Goal: Complete application form

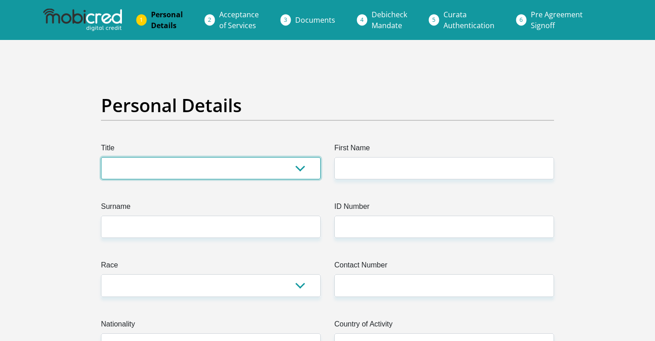
click at [171, 168] on select "Mr Ms Mrs Dr Other" at bounding box center [211, 168] width 220 height 22
select select "Mr"
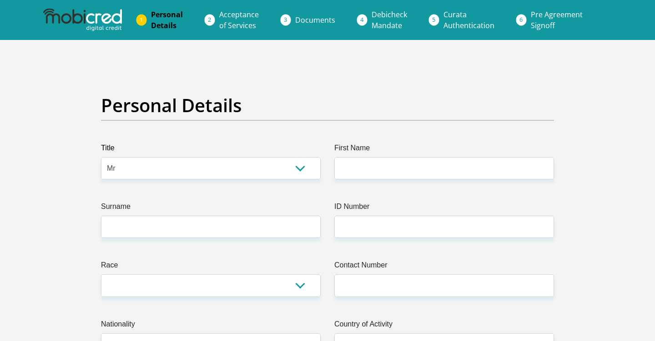
type input "buthelezi"
type input "ndumiso"
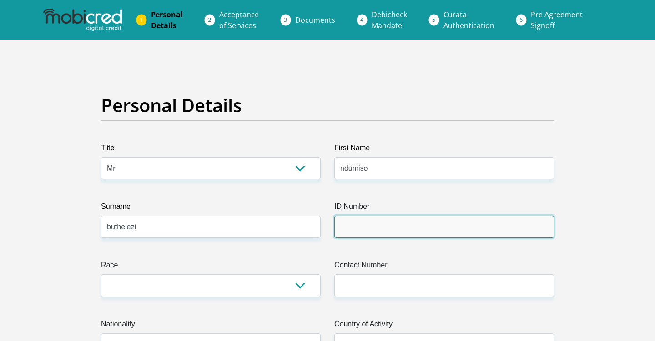
click at [385, 225] on input "ID Number" at bounding box center [444, 227] width 220 height 22
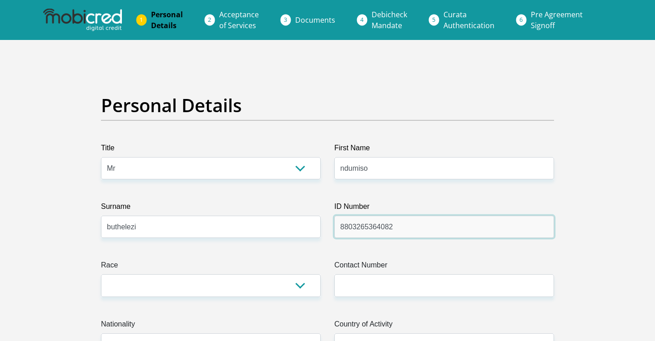
type input "8803265364082"
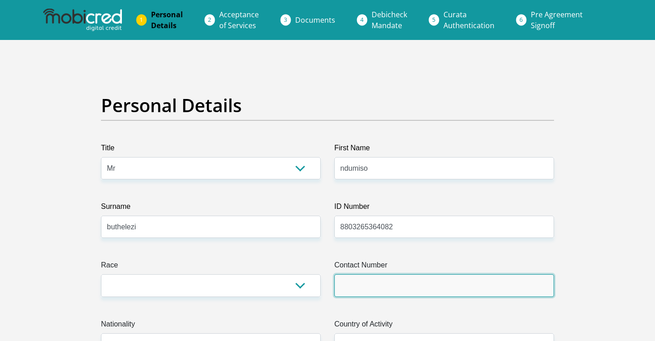
click at [393, 286] on input "Contact Number" at bounding box center [444, 286] width 220 height 22
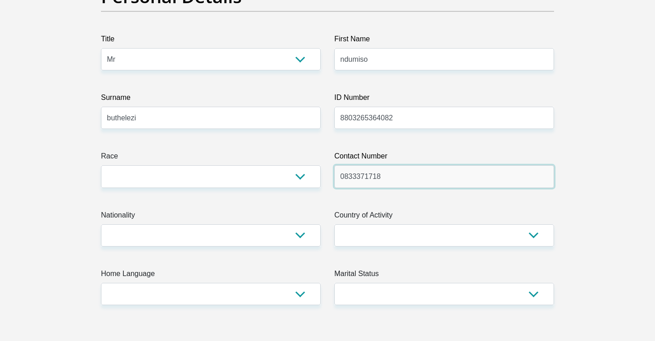
scroll to position [110, 0]
type input "0833371718"
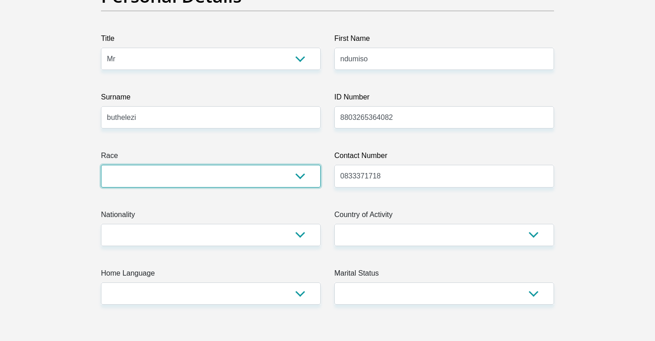
select select "1"
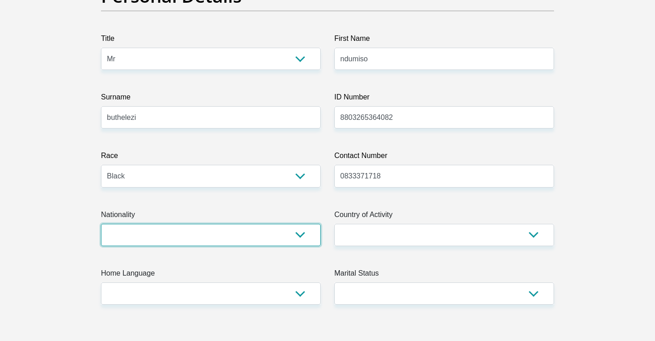
select select "ZAF"
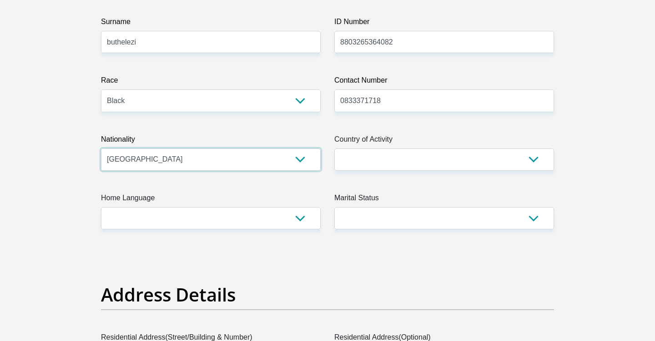
scroll to position [190, 0]
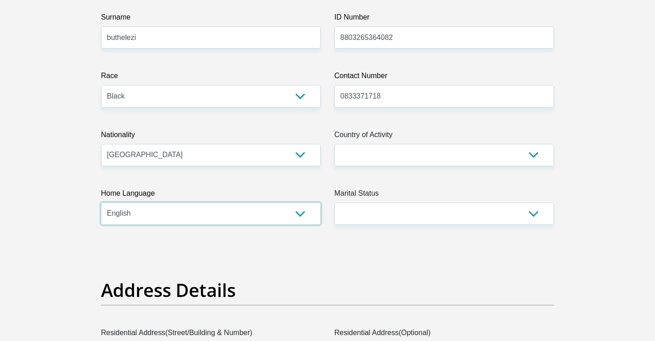
select select "zul"
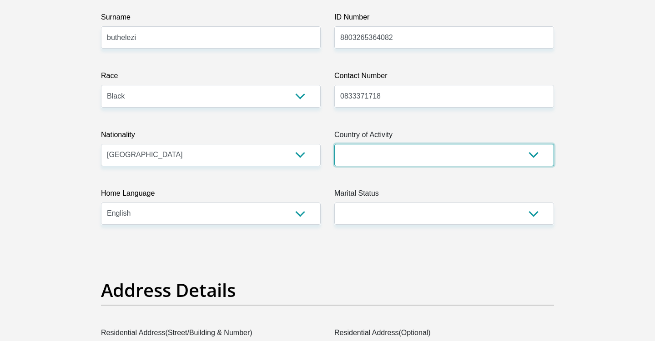
select select "ZAF"
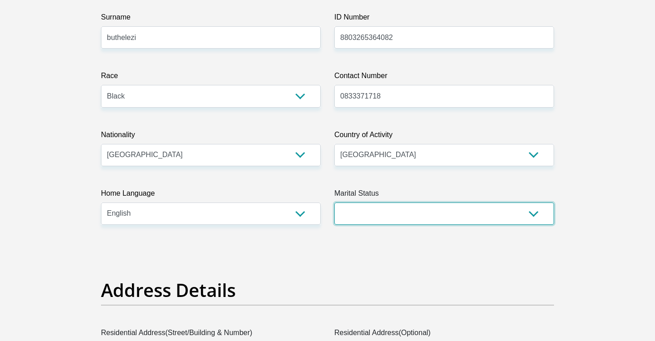
select select "2"
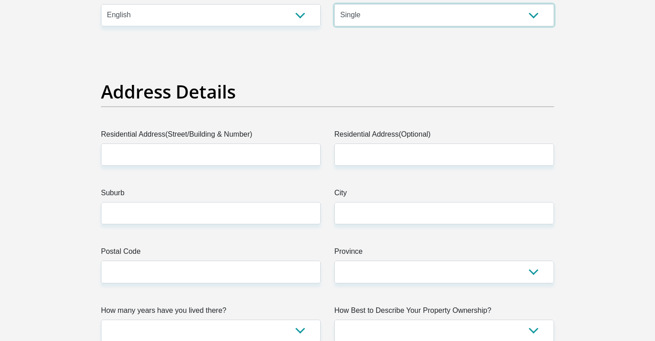
scroll to position [398, 0]
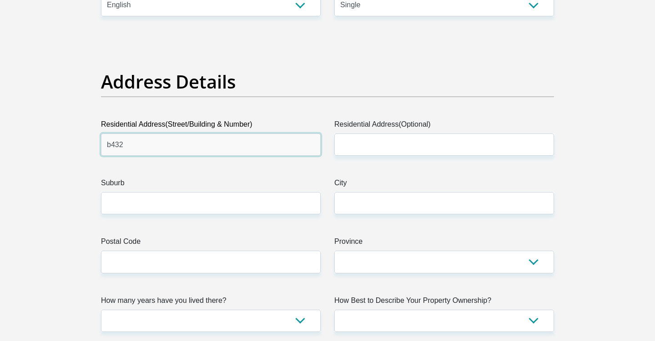
click at [112, 143] on input "b432" at bounding box center [211, 145] width 220 height 22
click at [140, 146] on input "B432" at bounding box center [211, 145] width 220 height 22
type input "B432 Dube village thembeni"
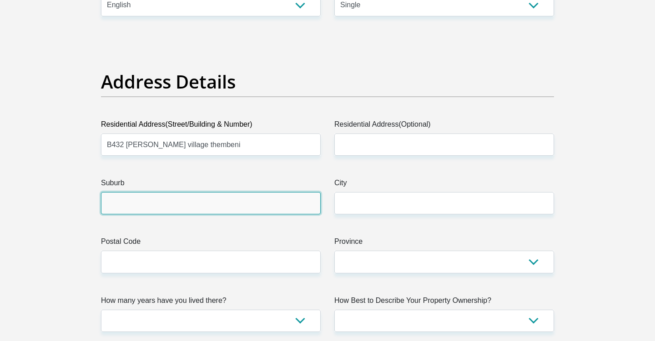
click at [128, 204] on input "Suburb" at bounding box center [211, 203] width 220 height 22
type input "Groutville"
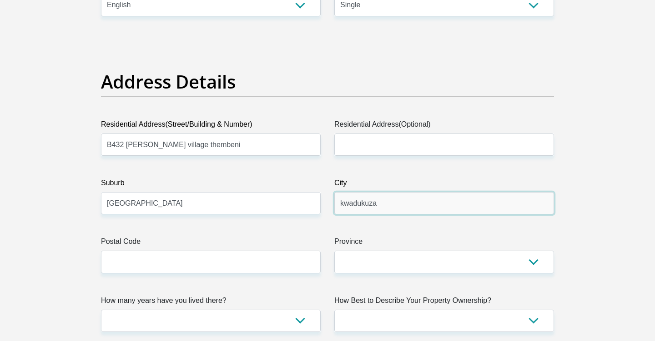
scroll to position [402, 0]
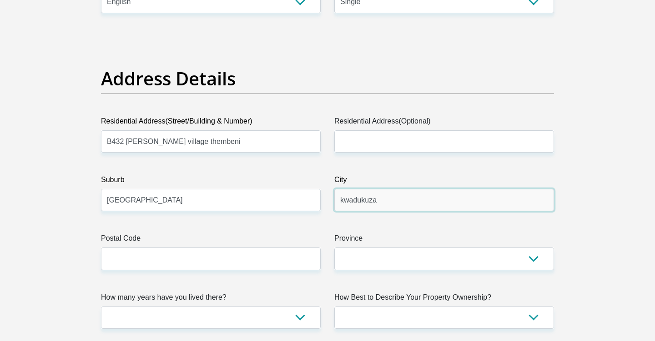
type input "kwadukuza"
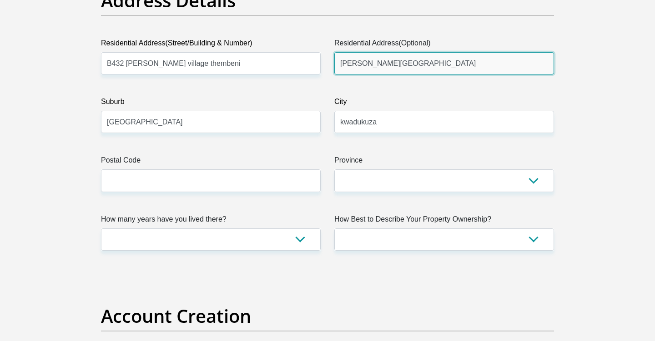
scroll to position [482, 0]
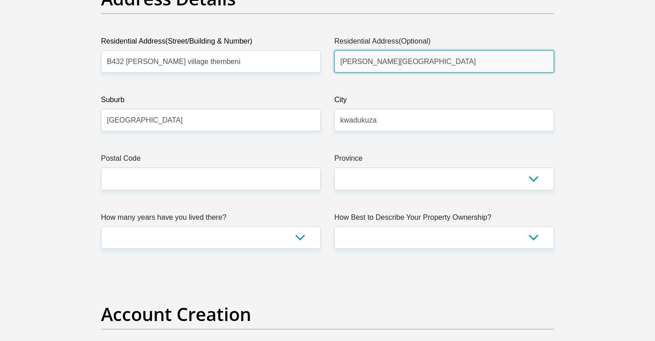
type input "thembeni dube village"
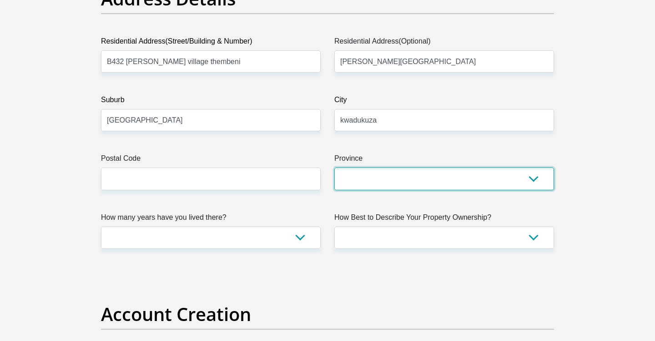
select select "KwaZulu-Natal"
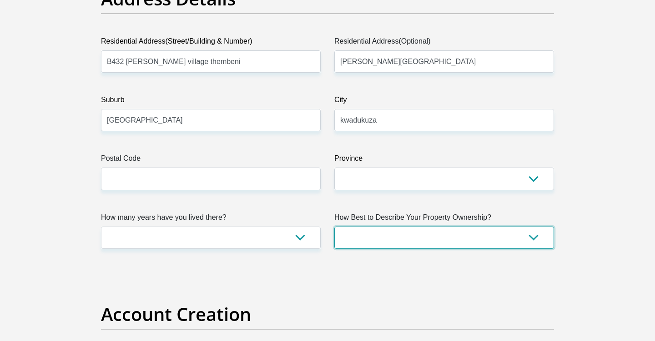
select select "parents"
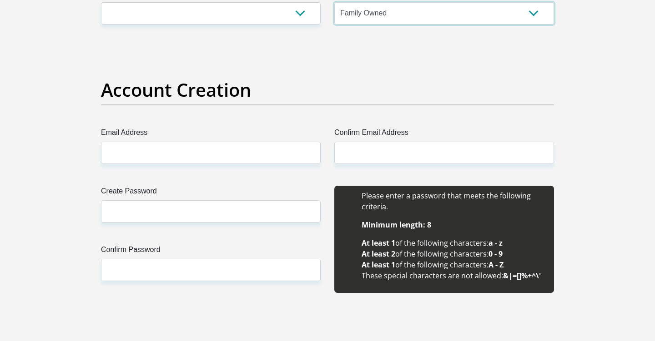
scroll to position [709, 0]
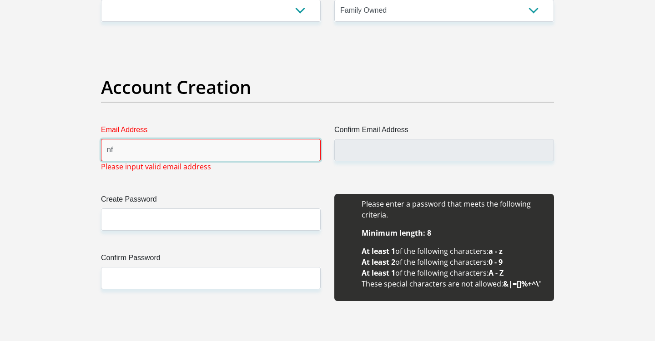
type input "nf"
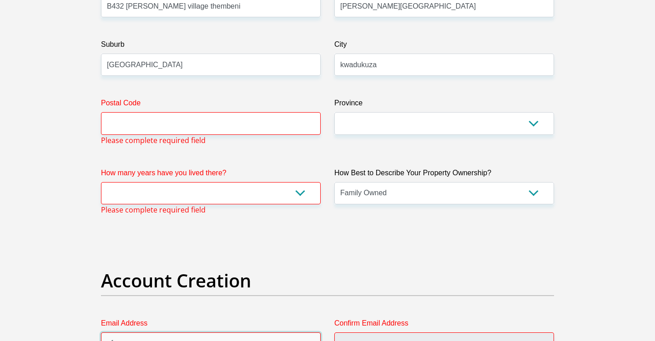
scroll to position [535, 0]
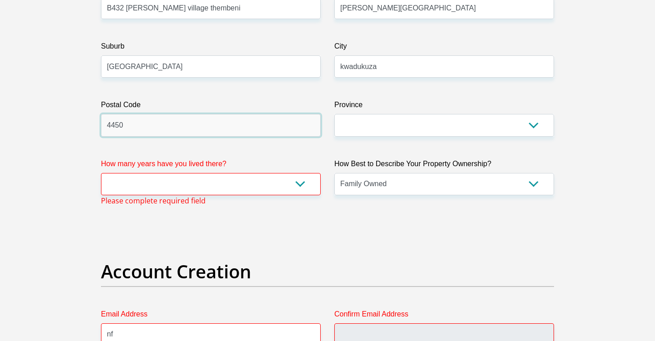
type input "4450"
select select "5"
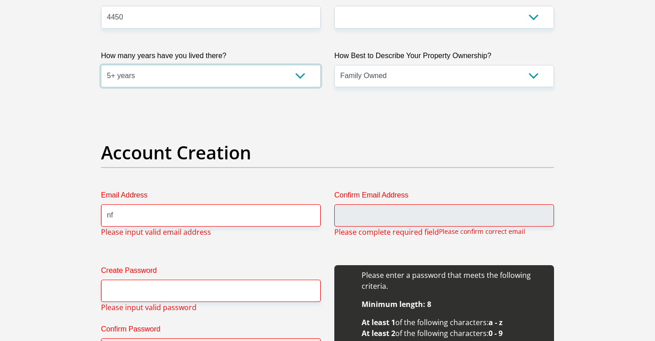
scroll to position [645, 0]
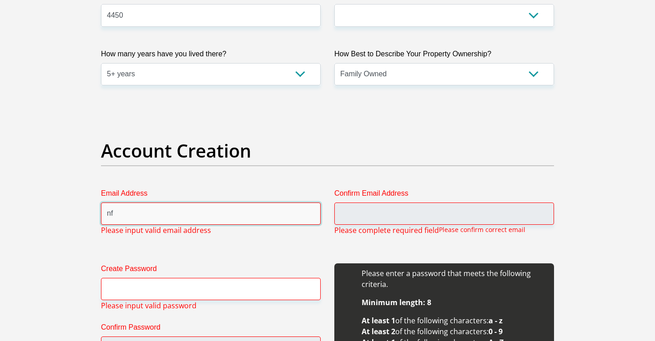
click at [244, 224] on input "nf" at bounding box center [211, 214] width 220 height 22
click at [162, 213] on input "nduh.shenge777Gmail.com" at bounding box center [211, 214] width 220 height 22
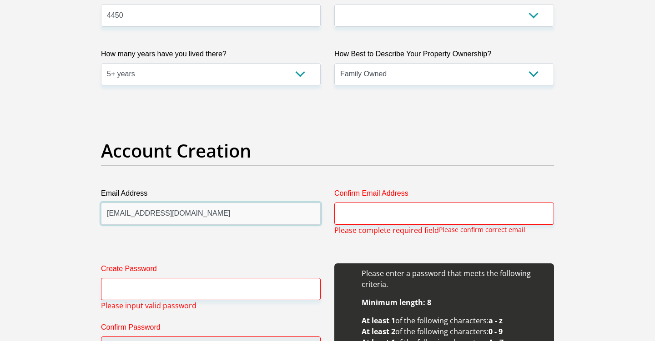
click at [175, 213] on input "nduh.shenge777@Gmail.com" at bounding box center [211, 214] width 220 height 22
type input "nduh.shenge777@gmail.com"
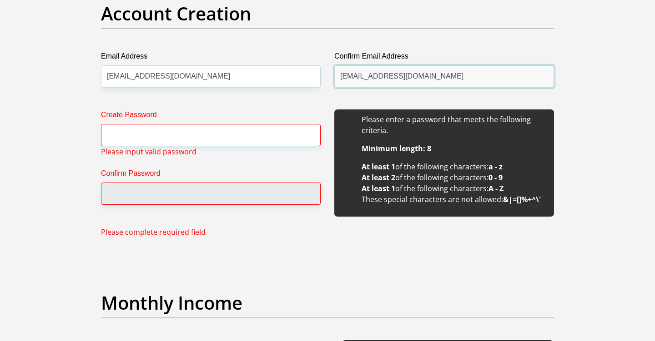
scroll to position [783, 0]
type input "nduh.shenge777@gmail.com"
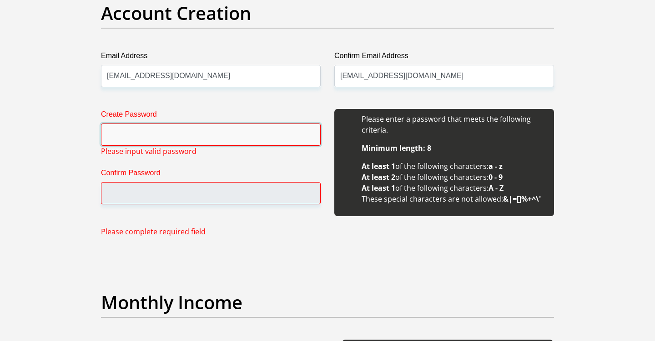
click at [179, 133] on input "Create Password" at bounding box center [211, 135] width 220 height 22
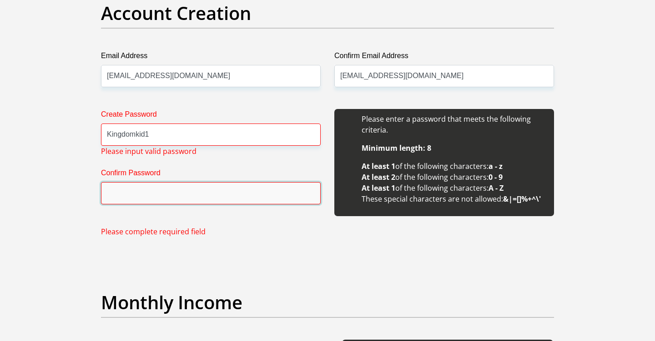
click at [166, 196] on input "Confirm Password" at bounding box center [211, 193] width 220 height 22
click at [132, 195] on input "Confirm Password" at bounding box center [211, 193] width 220 height 22
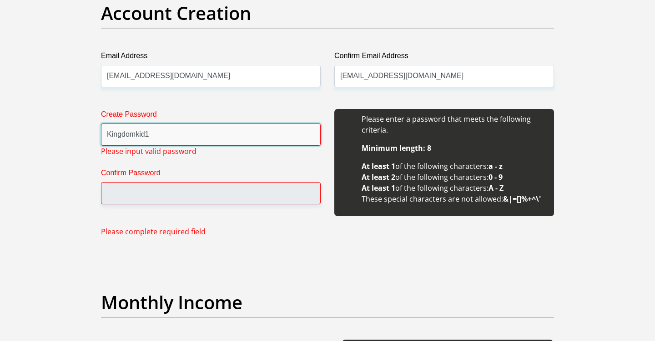
click at [107, 135] on input "Kingdomkid1" at bounding box center [211, 135] width 220 height 22
click at [195, 138] on input "@Kingdomkid1" at bounding box center [211, 135] width 220 height 22
click at [113, 135] on input "@Kingdomkid1" at bounding box center [211, 135] width 220 height 22
click at [472, 136] on div "Please enter a password that meets the following criteria. Minimum length: 8 At…" at bounding box center [444, 162] width 220 height 107
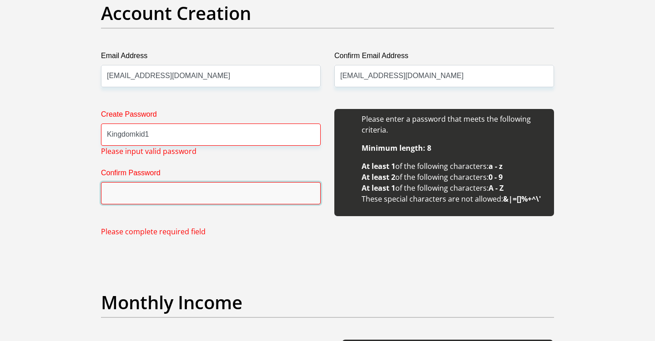
click at [212, 191] on input "Confirm Password" at bounding box center [211, 193] width 220 height 22
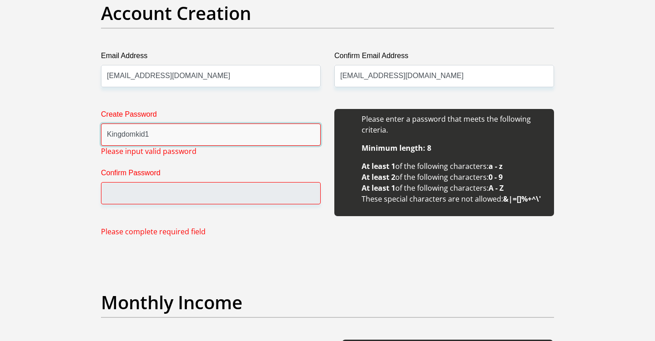
click at [186, 134] on input "Kingdomkid1" at bounding box center [211, 135] width 220 height 22
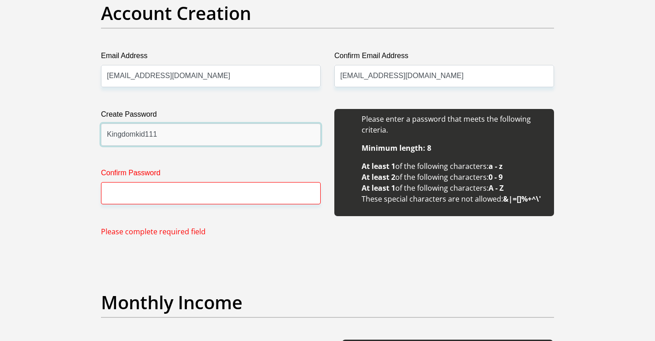
type input "Kingdomkid111"
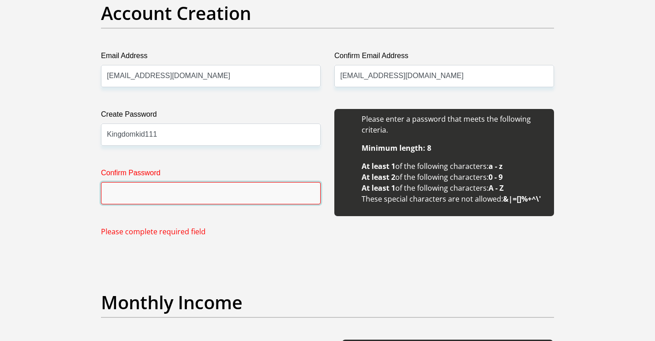
click at [176, 198] on input "Confirm Password" at bounding box center [211, 193] width 220 height 22
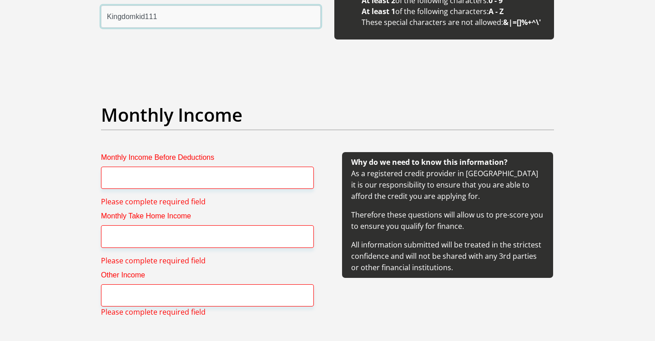
scroll to position [962, 0]
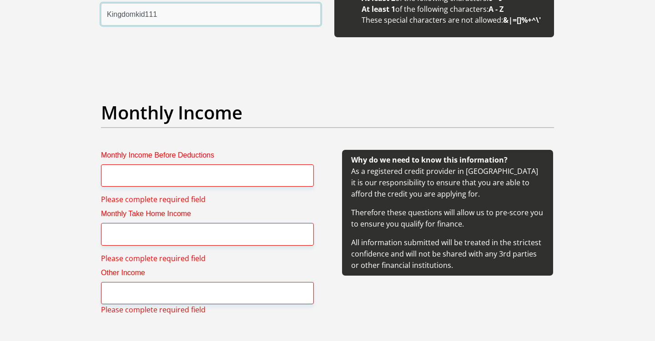
type input "Kingdomkid111"
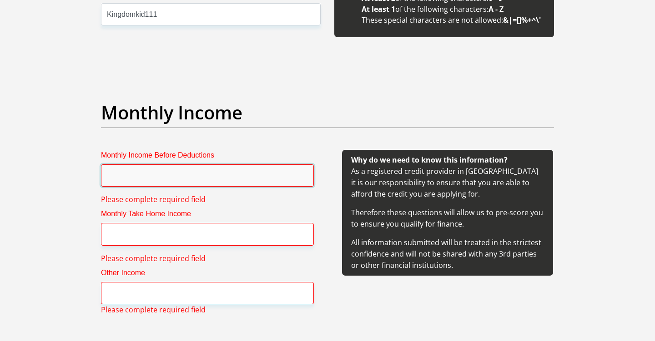
click at [152, 179] on input "Monthly Income Before Deductions" at bounding box center [207, 176] width 213 height 22
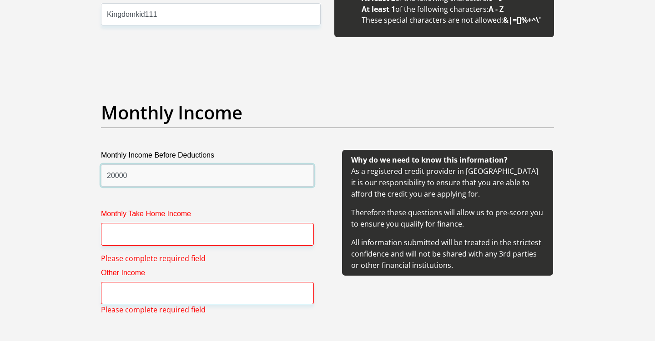
type input "20000"
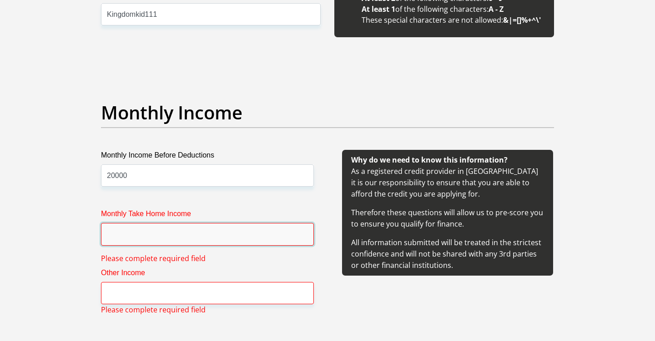
click at [151, 237] on input "Monthly Take Home Income" at bounding box center [207, 234] width 213 height 22
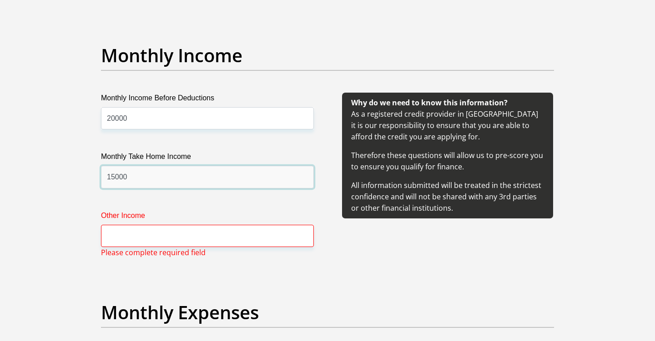
scroll to position [1023, 0]
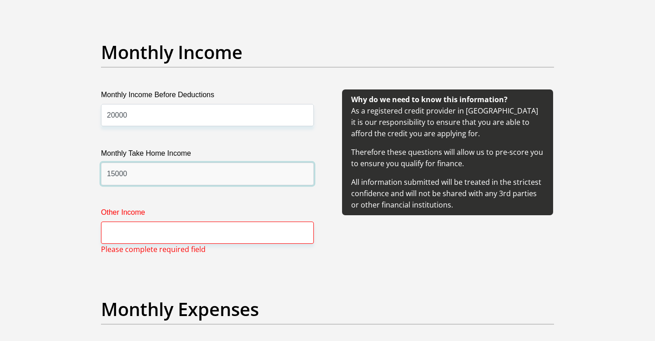
type input "15000"
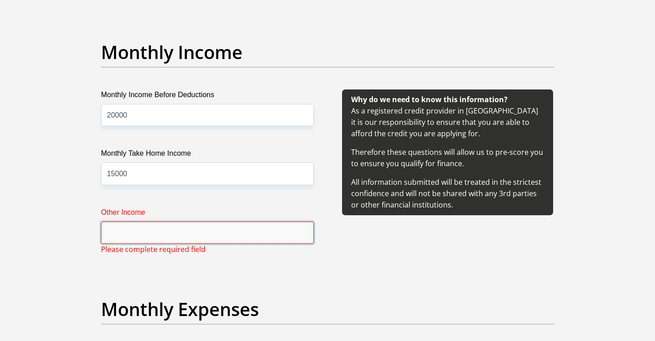
click at [148, 241] on input "Other Income" at bounding box center [207, 233] width 213 height 22
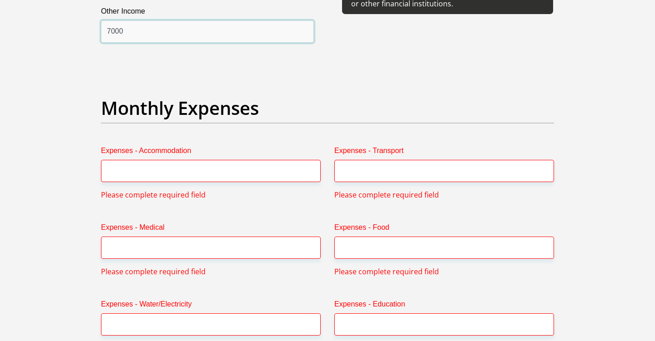
scroll to position [1225, 0]
type input "7000"
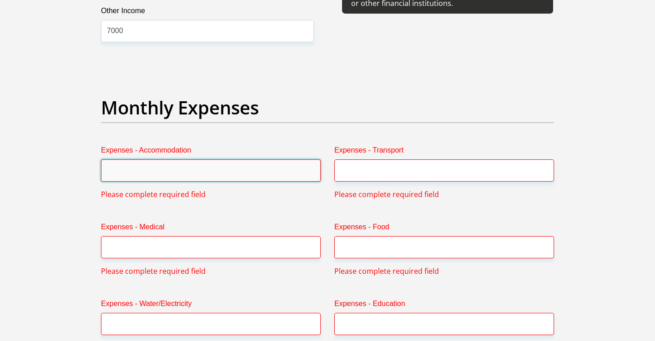
click at [133, 165] on input "Expenses - Accommodation" at bounding box center [211, 171] width 220 height 22
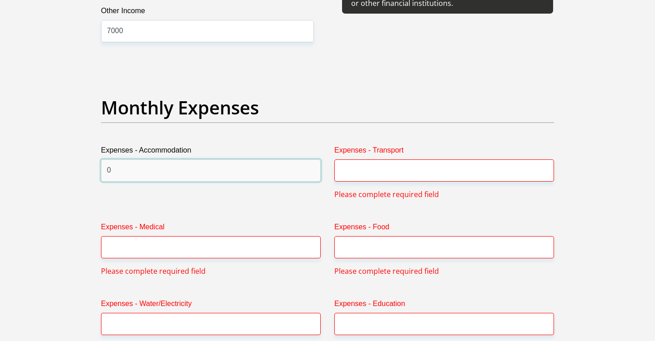
type input "0"
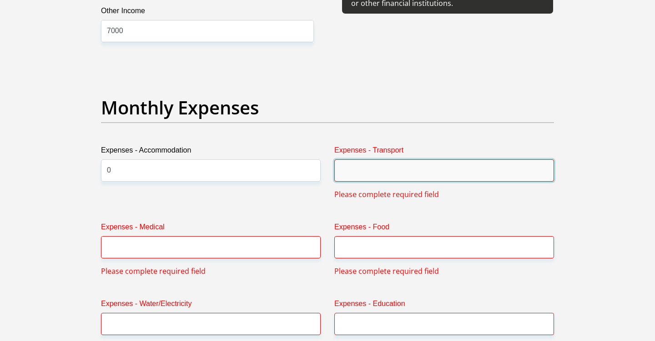
click at [403, 167] on input "Expenses - Transport" at bounding box center [444, 171] width 220 height 22
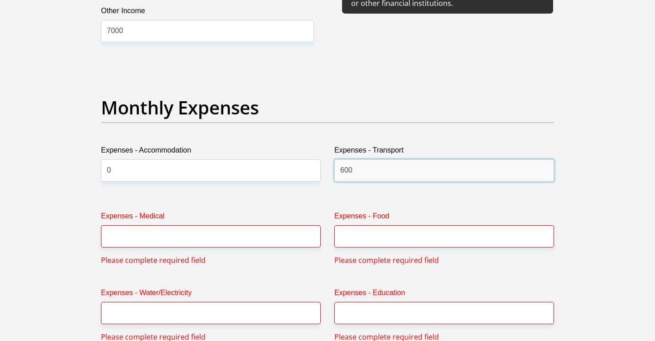
type input "600"
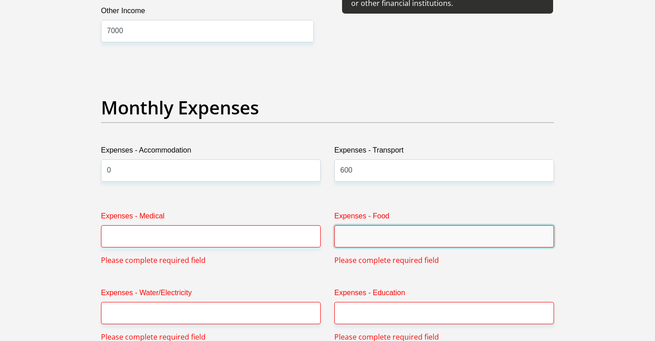
click at [403, 238] on input "Expenses - Food" at bounding box center [444, 237] width 220 height 22
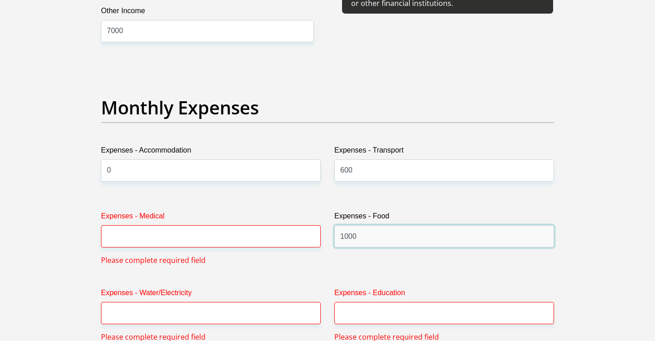
type input "1000"
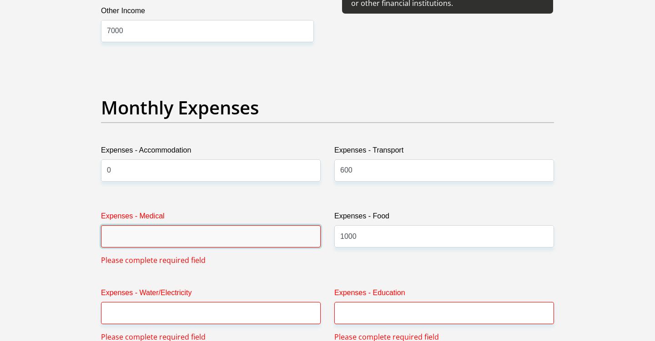
click at [263, 243] on input "Expenses - Medical" at bounding box center [211, 237] width 220 height 22
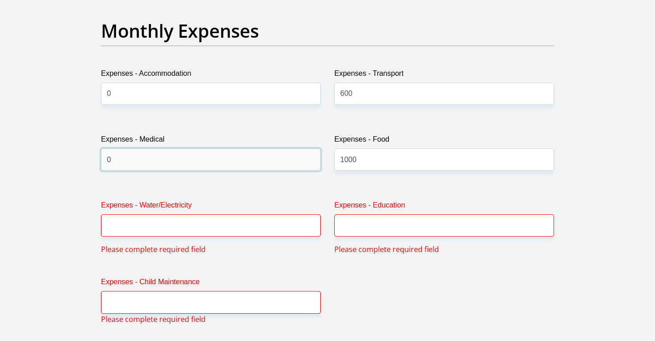
scroll to position [1311, 0]
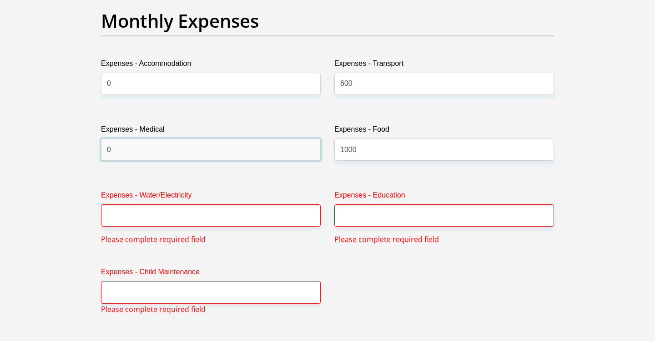
type input "0"
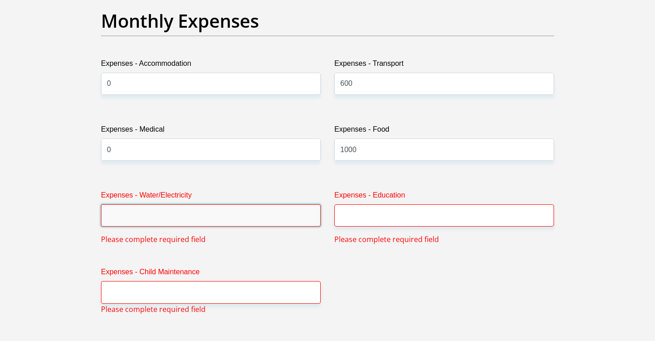
click at [216, 220] on input "Expenses - Water/Electricity" at bounding box center [211, 216] width 220 height 22
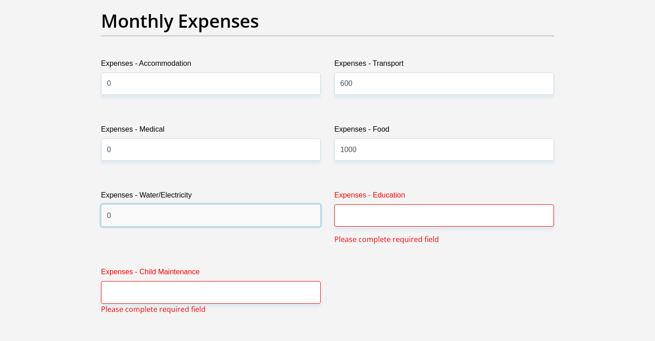
type input "0"
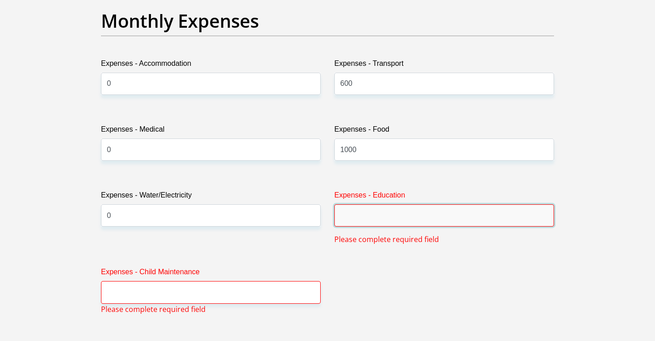
click at [375, 217] on input "Expenses - Education" at bounding box center [444, 216] width 220 height 22
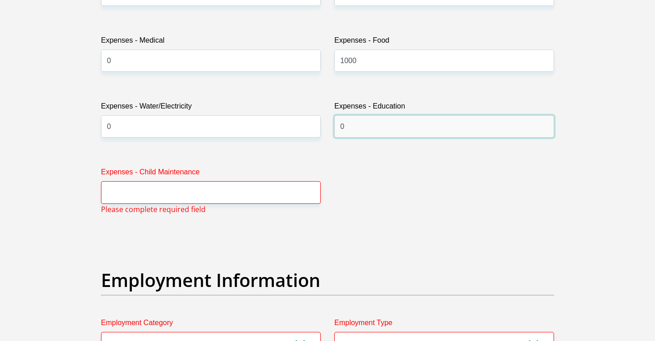
scroll to position [1402, 0]
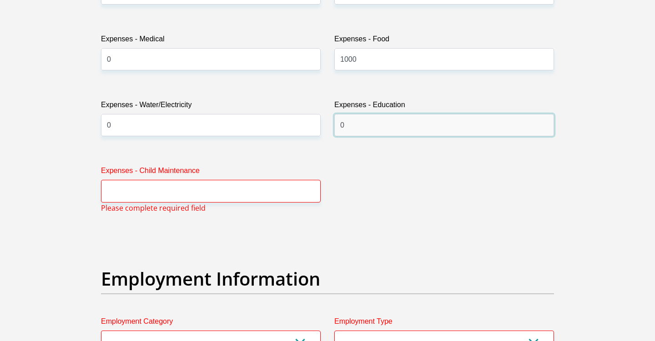
type input "0"
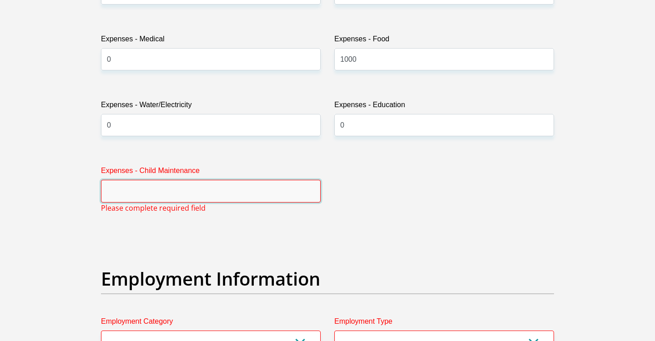
click at [246, 190] on input "Expenses - Child Maintenance" at bounding box center [211, 191] width 220 height 22
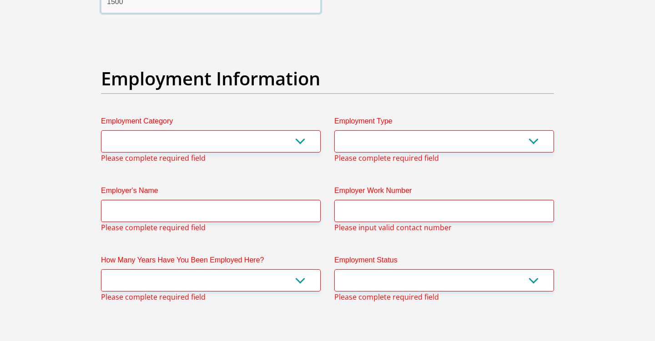
scroll to position [1593, 0]
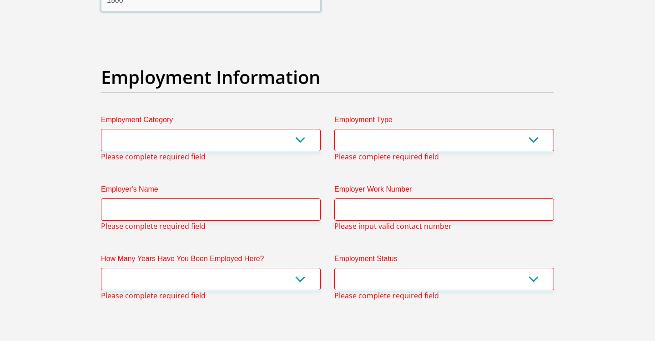
type input "1500"
select select "6"
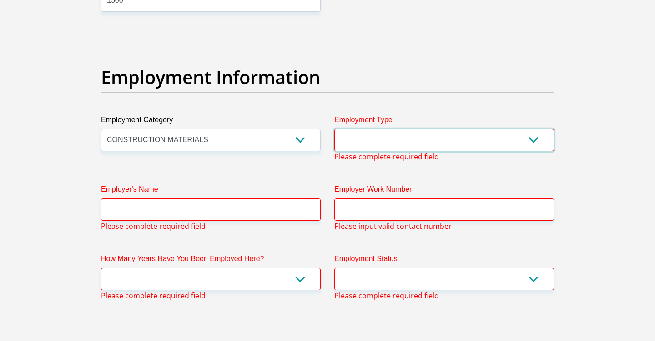
select select "Manager"
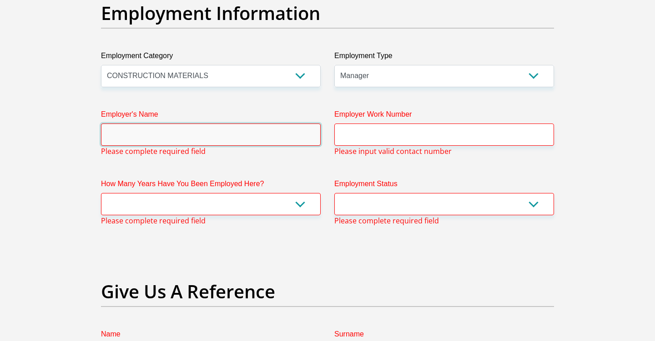
scroll to position [1688, 0]
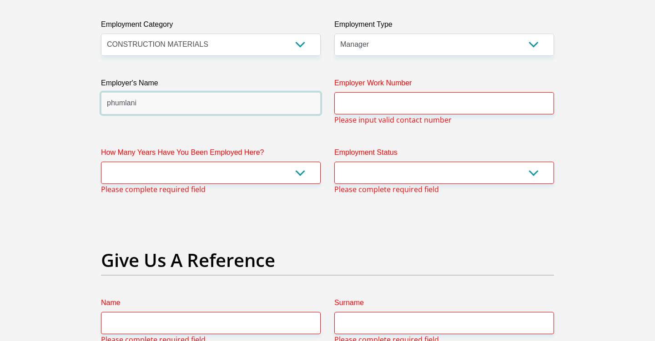
type input "PhumlaniCyprianMfeka"
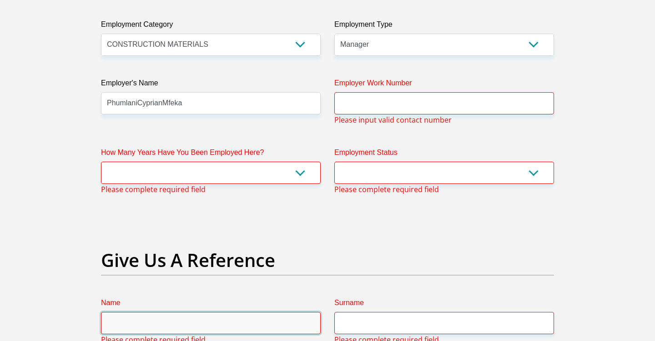
type input "Phumlani Cyprian Mfeka3"
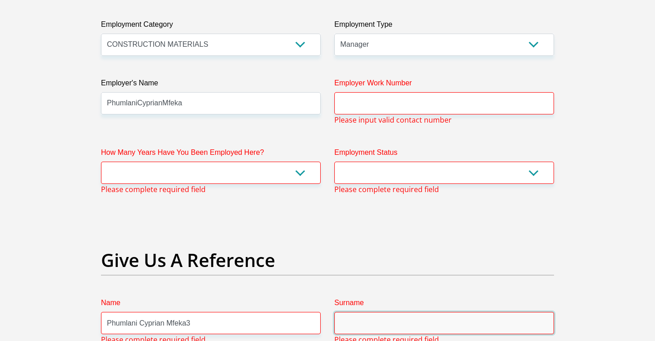
type input "Mfeka"
type input "766078824"
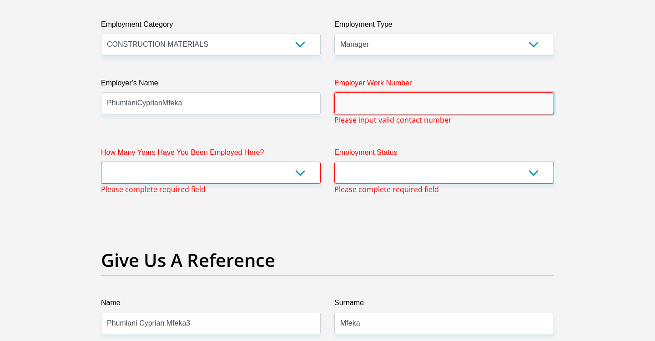
click at [448, 103] on input "Employer Work Number" at bounding box center [444, 103] width 220 height 22
select select "48"
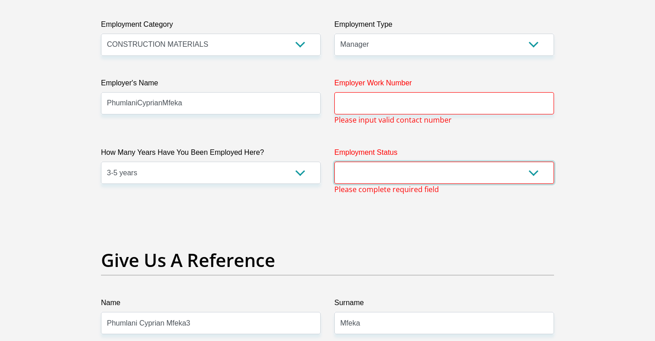
select select "1"
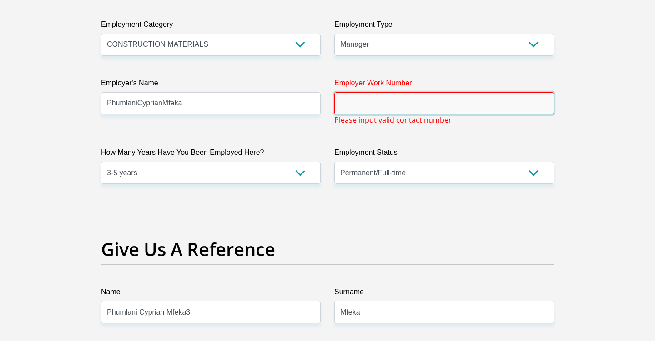
click at [514, 108] on input "Employer Work Number" at bounding box center [444, 103] width 220 height 22
type input "p"
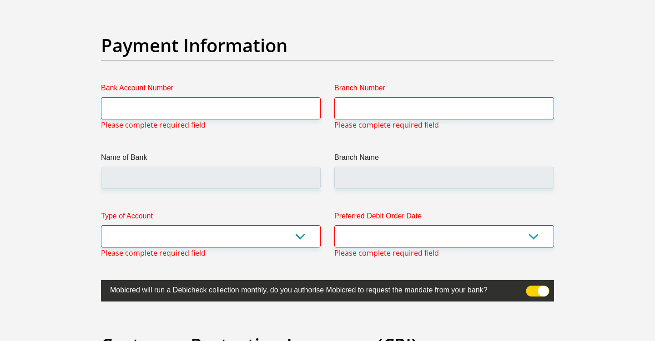
scroll to position [2082, 0]
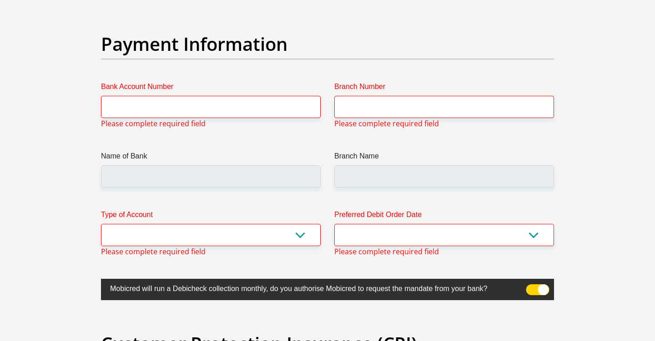
type input "0636078824"
click at [285, 104] on input "Bank Account Number" at bounding box center [211, 107] width 220 height 22
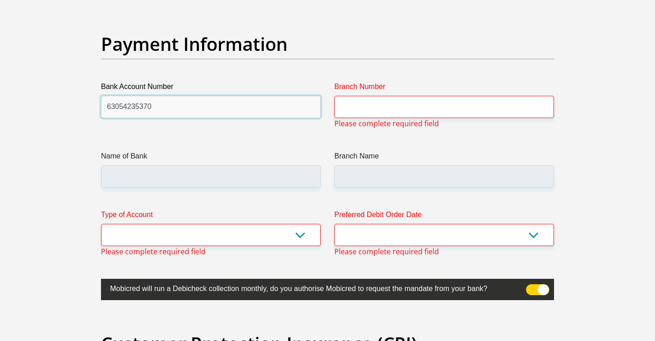
type input "63054235370"
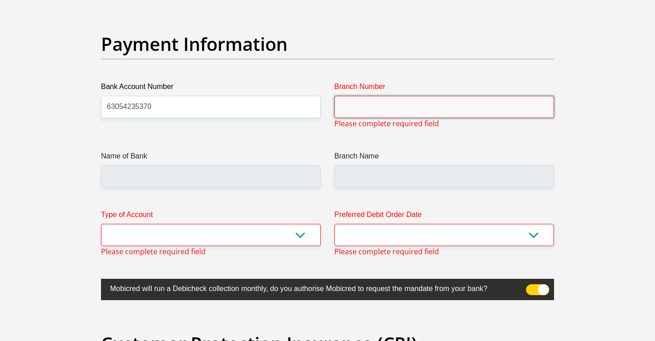
click at [384, 102] on input "Branch Number" at bounding box center [444, 107] width 220 height 22
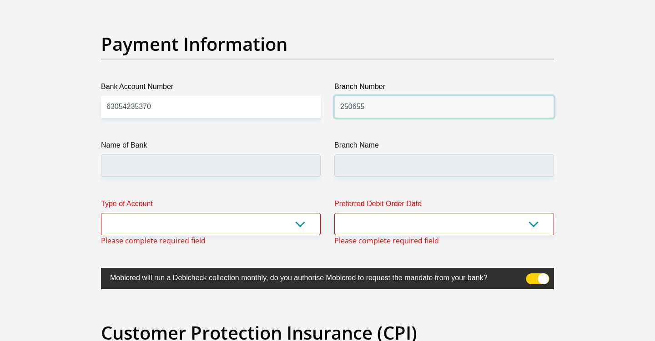
type input "250655"
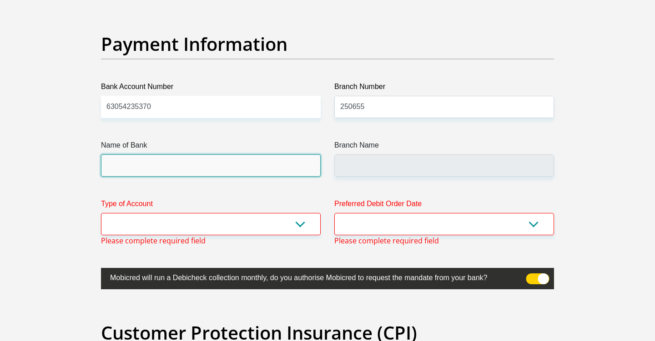
click at [230, 172] on input "Name of Bank" at bounding box center [211, 166] width 220 height 22
type input "FIRSTRAND BANK"
type input "BRANCH 560"
click at [179, 161] on input "FIRSTRAND BANK" at bounding box center [211, 166] width 220 height 22
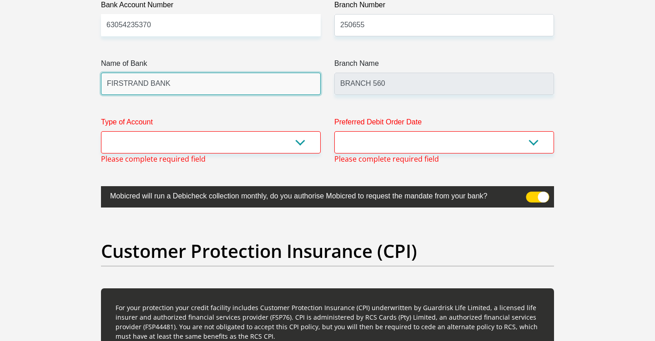
scroll to position [2164, 0]
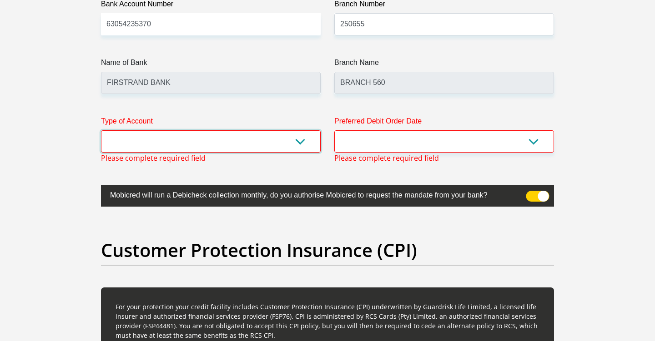
select select "CUR"
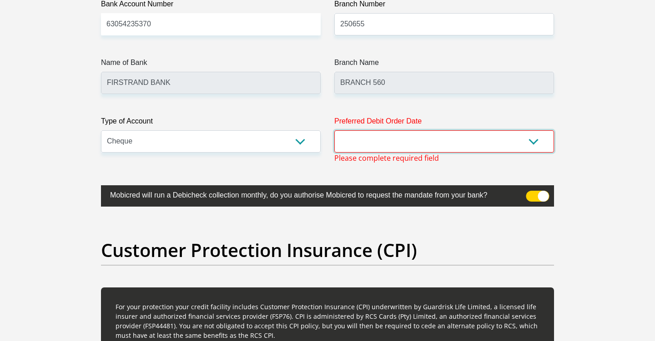
select select "3"
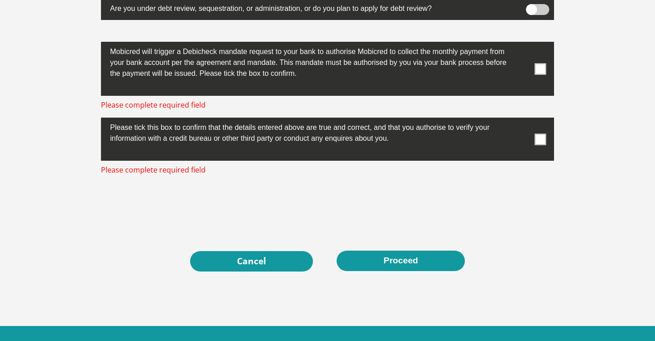
scroll to position [2907, 0]
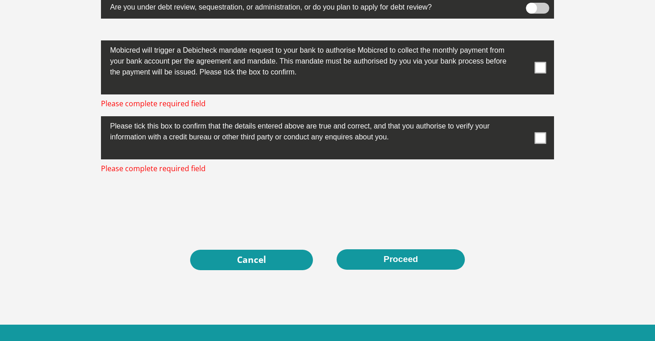
click at [539, 139] on span at bounding box center [540, 137] width 11 height 11
click at [522, 119] on input "checkbox" at bounding box center [522, 119] width 0 height 0
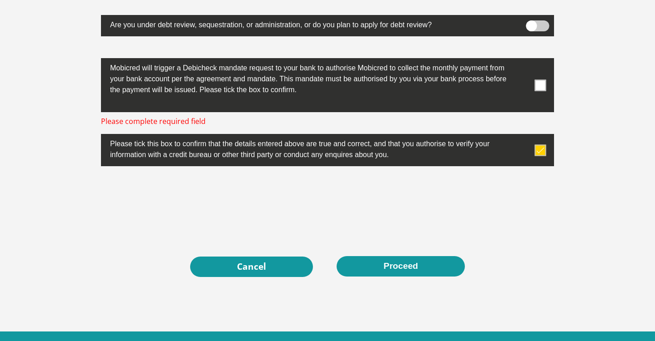
scroll to position [2888, 0]
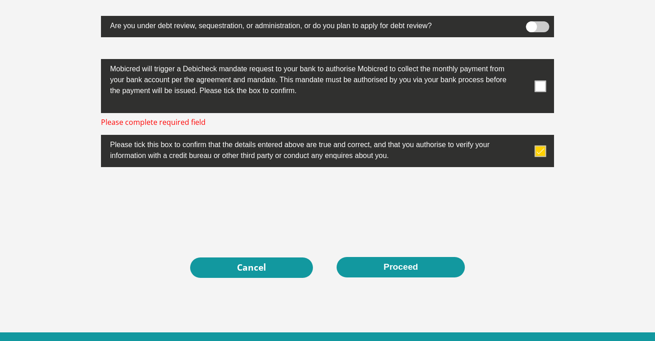
click at [540, 90] on span at bounding box center [540, 85] width 11 height 11
click at [522, 61] on input "checkbox" at bounding box center [522, 61] width 0 height 0
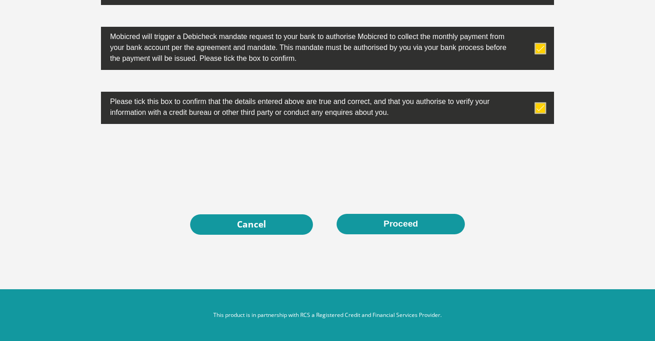
scroll to position [2921, 0]
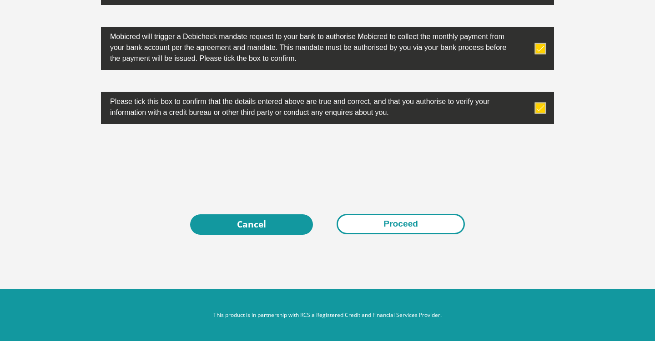
click at [390, 221] on button "Proceed" at bounding box center [400, 224] width 128 height 20
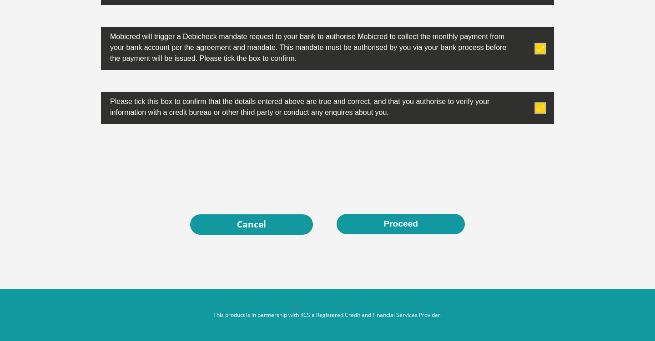
scroll to position [0, 0]
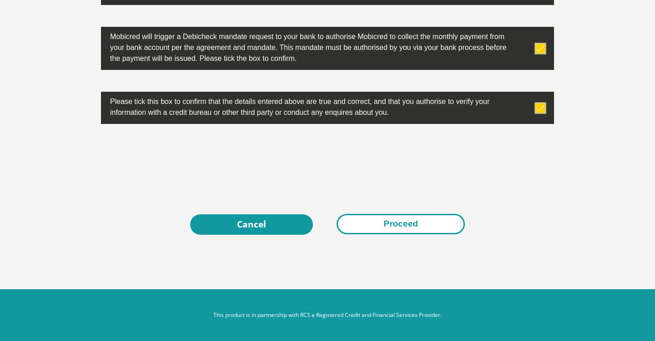
click at [365, 216] on button "Proceed" at bounding box center [400, 224] width 128 height 20
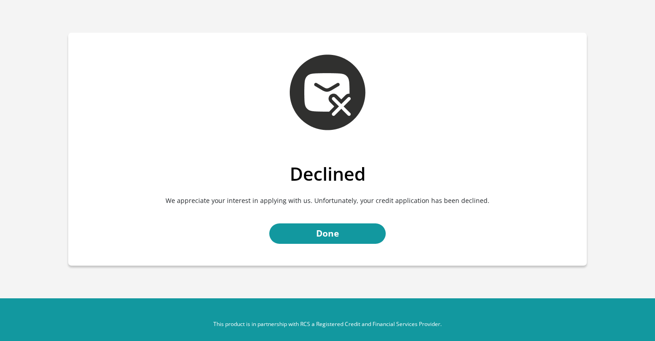
click at [298, 236] on link "Done" at bounding box center [327, 234] width 116 height 20
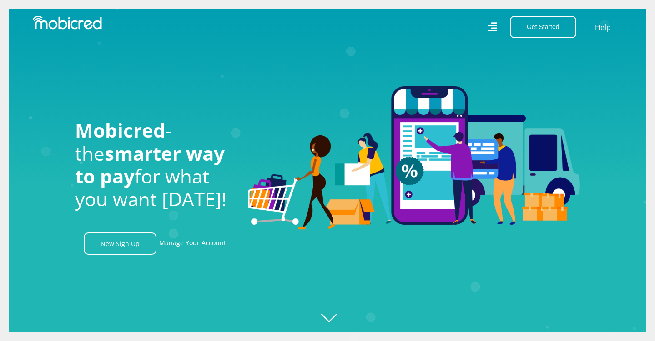
scroll to position [0, 518]
